Goal: Task Accomplishment & Management: Use online tool/utility

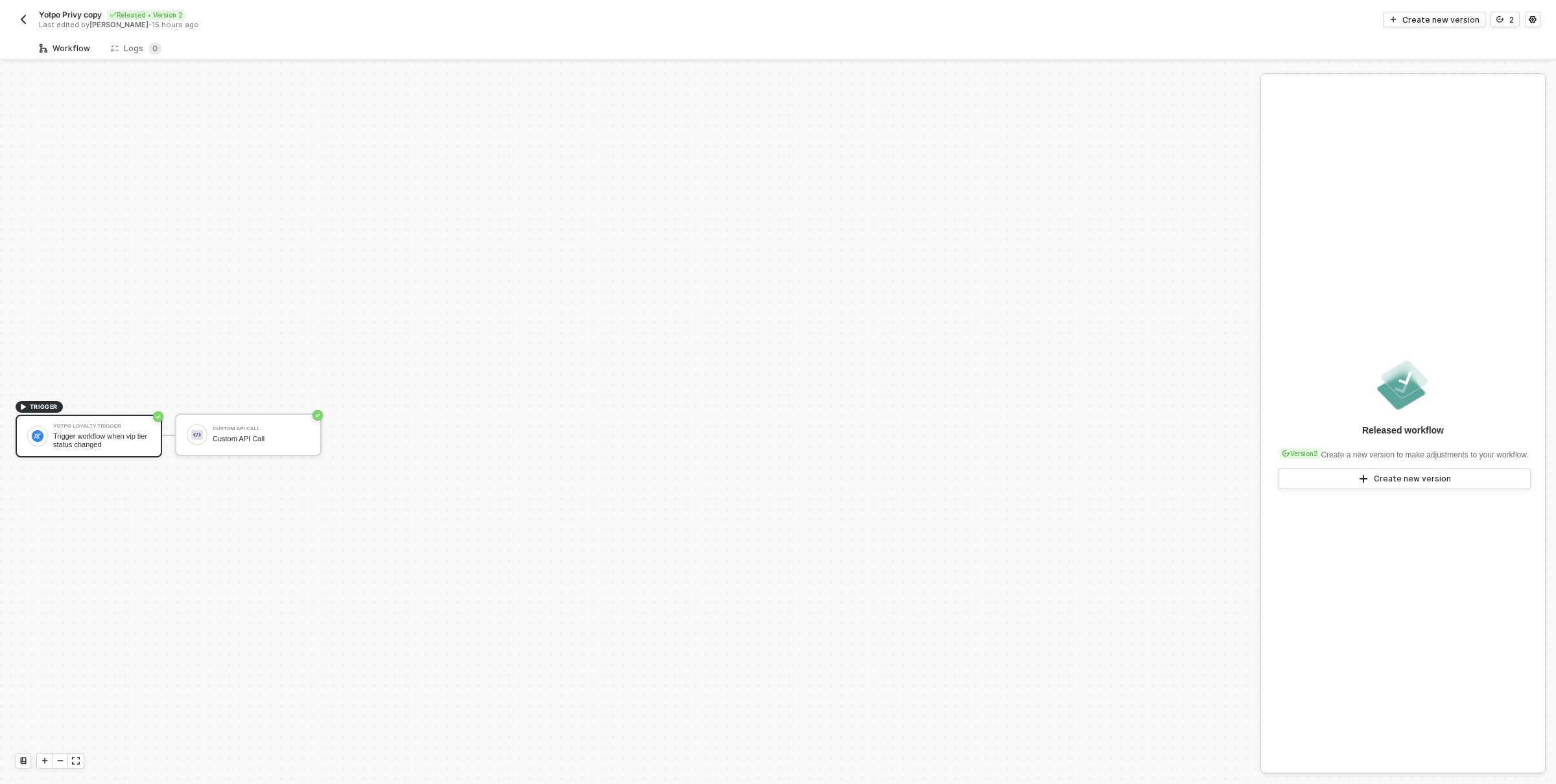
scroll to position [24, 0]
click at [284, 29] on div "Last edited by David Mullins - 15 hours ago" at bounding box center [422, 24] width 710 height 10
click at [127, 40] on div "Logs 0" at bounding box center [136, 48] width 72 height 24
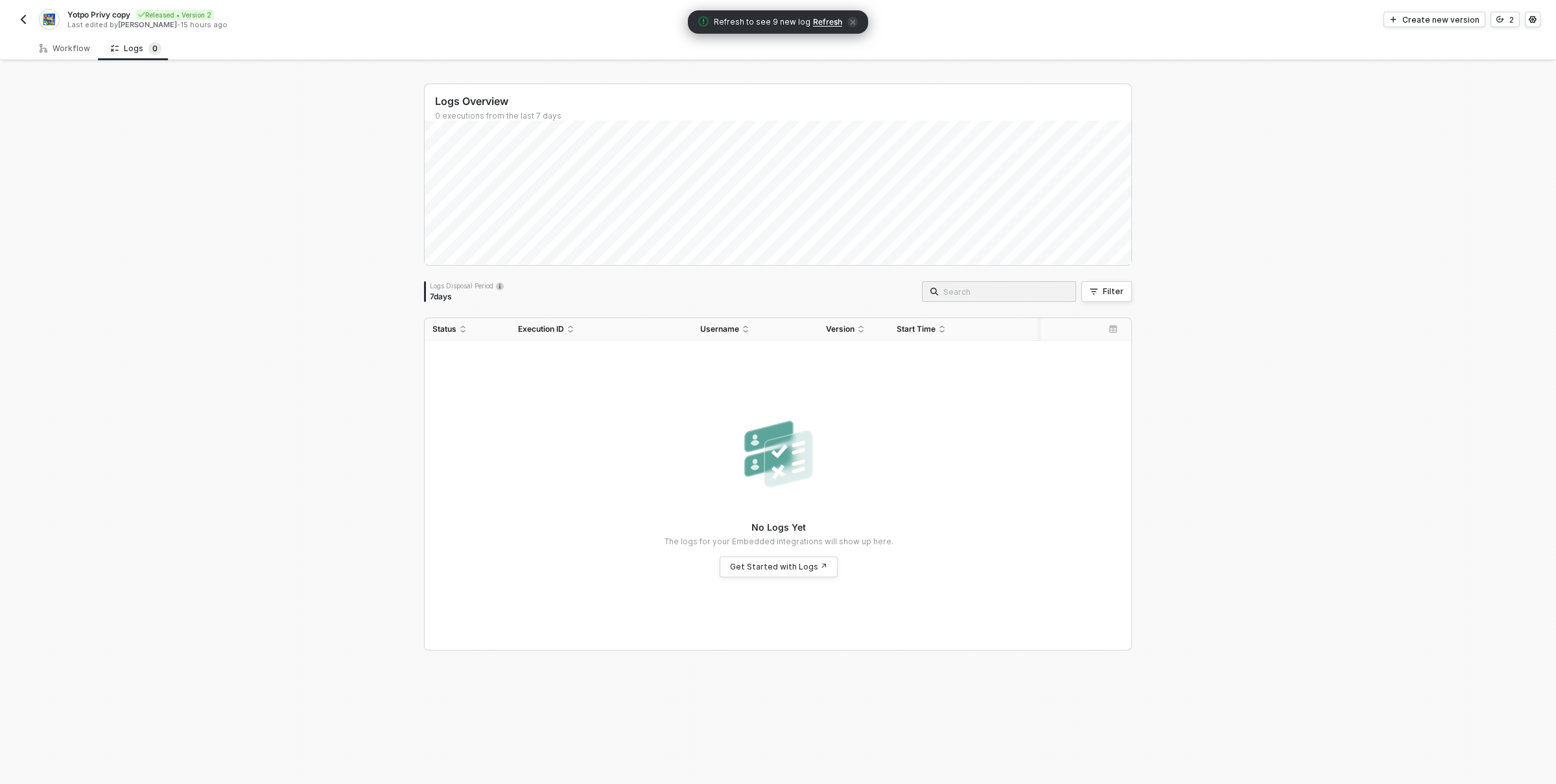
click at [24, 18] on img "button" at bounding box center [24, 19] width 10 height 10
